Goal: Information Seeking & Learning: Learn about a topic

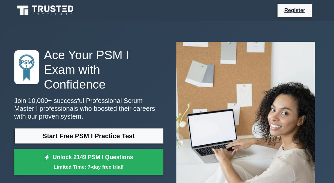
click at [107, 128] on link "Start Free PSM I Practice Test" at bounding box center [88, 136] width 149 height 16
